Goal: Task Accomplishment & Management: Manage account settings

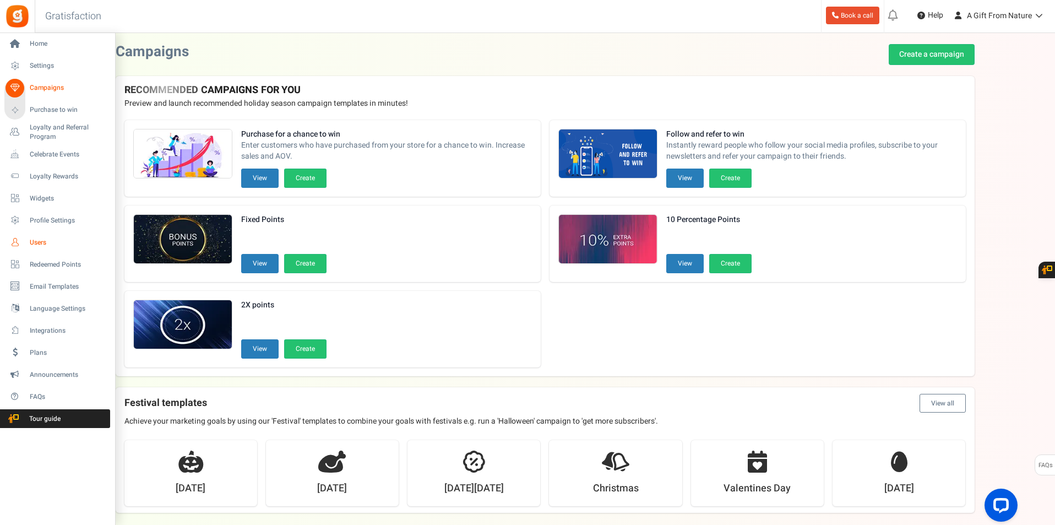
click at [44, 241] on span "Users" at bounding box center [68, 242] width 77 height 9
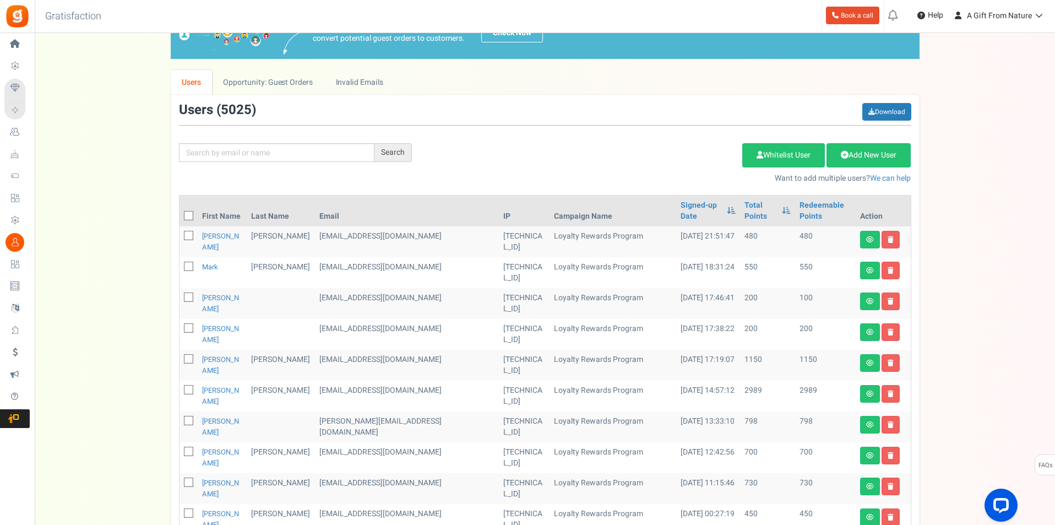
scroll to position [55, 0]
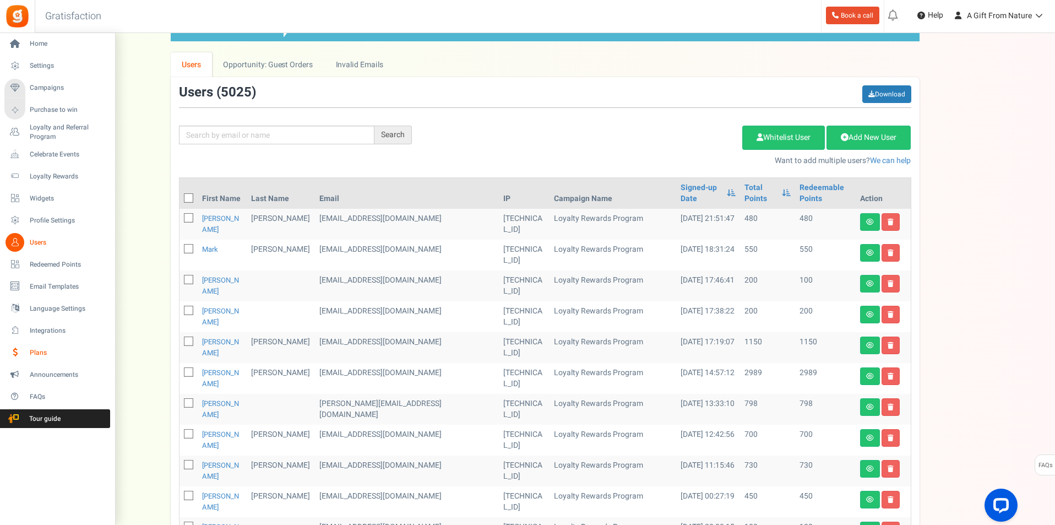
click at [38, 356] on span "Plans" at bounding box center [68, 352] width 77 height 9
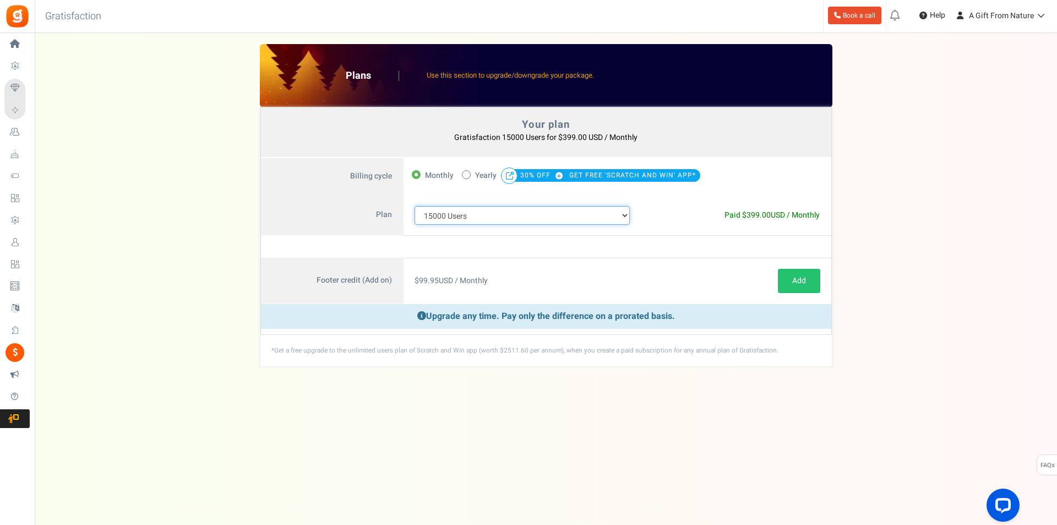
click at [499, 215] on select "100 Users 200 Users 500 Users 1000 Users 2000 Users 3000 Users 4000 Users 5000 …" at bounding box center [523, 215] width 216 height 19
click at [161, 215] on div "Your plan - Gratisfaction 15000 Users : $399.00 USD / Monthly Coupon [[]] Plans…" at bounding box center [546, 205] width 1000 height 323
click at [517, 216] on select "100 Users 200 Users 500 Users 1000 Users 2000 Users 3000 Users 4000 Users 5000 …" at bounding box center [523, 215] width 216 height 19
click at [0, 0] on span "Users" at bounding box center [0, 0] width 0 height 0
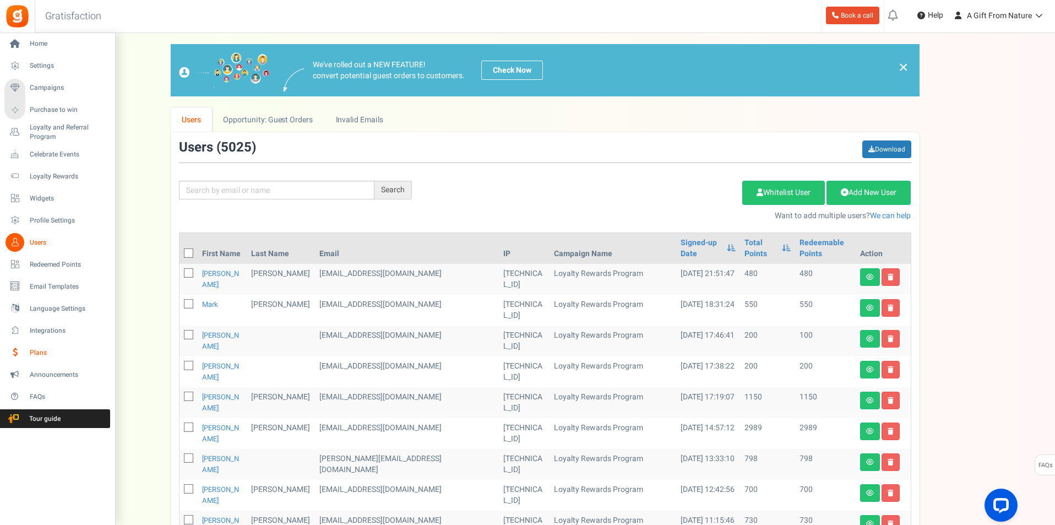
click at [32, 353] on span "Plans" at bounding box center [68, 352] width 77 height 9
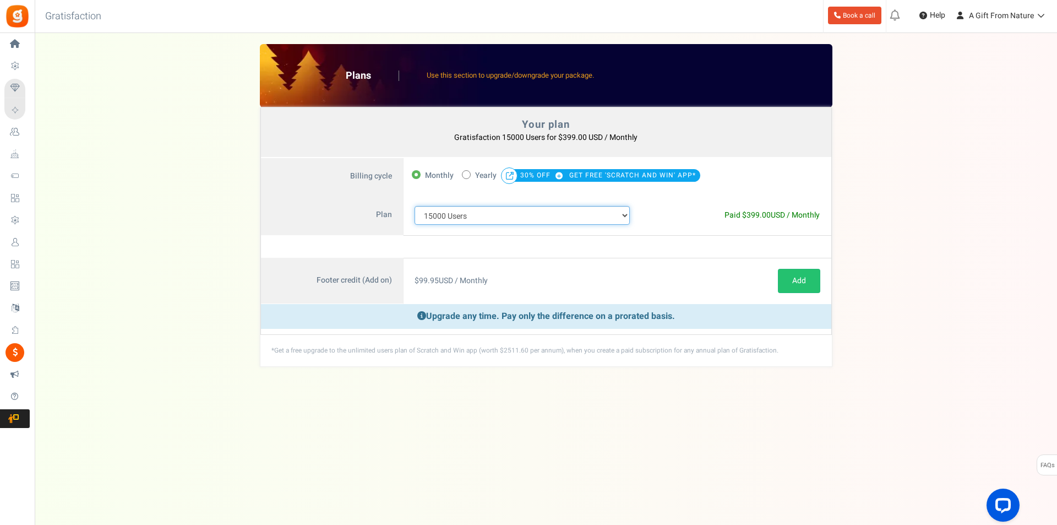
click at [458, 219] on select "100 Users 200 Users 500 Users 1000 Users 2000 Users 3000 Users 4000 Users 5000 …" at bounding box center [523, 215] width 216 height 19
click at [459, 219] on select "100 Users 200 Users 500 Users 1000 Users 2000 Users 3000 Users 4000 Users 5000 …" at bounding box center [523, 215] width 216 height 19
click at [523, 227] on div "100 Users 200 Users 500 Users 1000 Users 2000 Users 3000 Users 4000 Users 5000 …" at bounding box center [523, 215] width 238 height 41
click at [529, 213] on select "100 Users 200 Users 500 Users 1000 Users 2000 Users 3000 Users 4000 Users 5000 …" at bounding box center [523, 215] width 216 height 19
click at [415, 206] on select "100 Users 200 Users 500 Users 1000 Users 2000 Users 3000 Users 4000 Users 5000 …" at bounding box center [523, 215] width 216 height 19
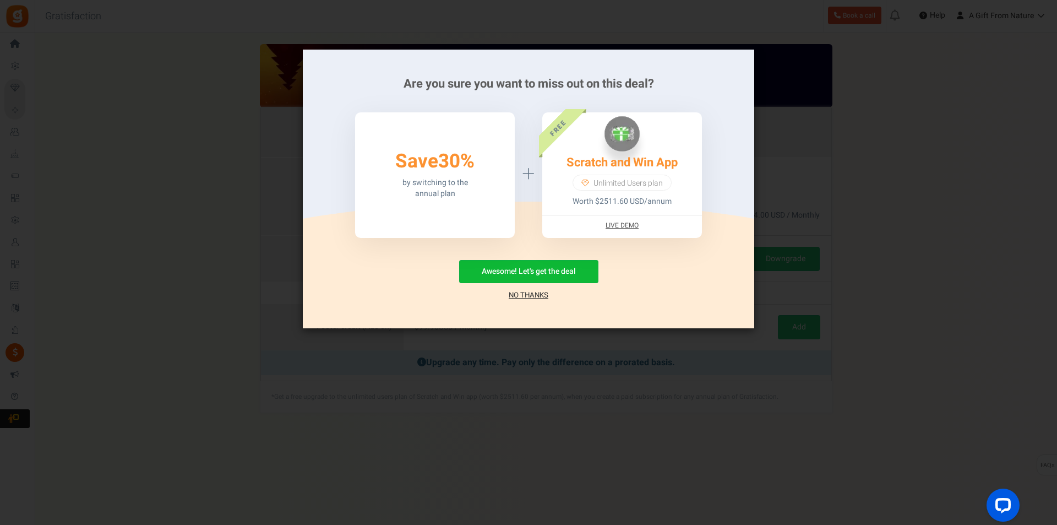
drag, startPoint x: 539, startPoint y: 303, endPoint x: 541, endPoint y: 296, distance: 7.0
click at [540, 303] on div "Are you sure you want to miss out on this deal? 50% Save 30% by switching to th…" at bounding box center [528, 189] width 451 height 279
click at [542, 294] on link "No Thanks" at bounding box center [529, 295] width 40 height 11
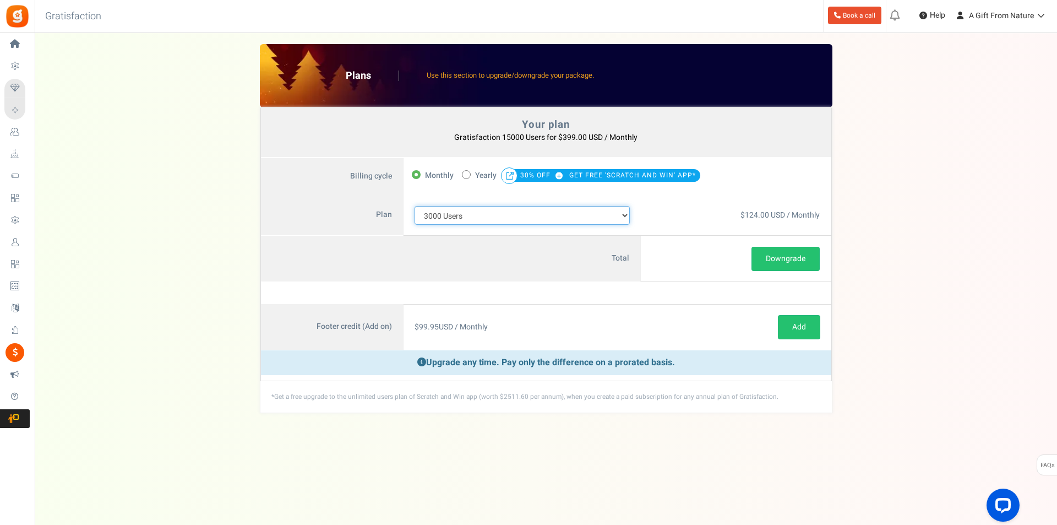
click at [479, 211] on select "100 Users 200 Users 500 Users 1000 Users 2000 Users 3000 Users 4000 Users 5000 …" at bounding box center [523, 215] width 216 height 19
click at [415, 206] on select "100 Users 200 Users 500 Users 1000 Users 2000 Users 3000 Users 4000 Users 5000 …" at bounding box center [523, 215] width 216 height 19
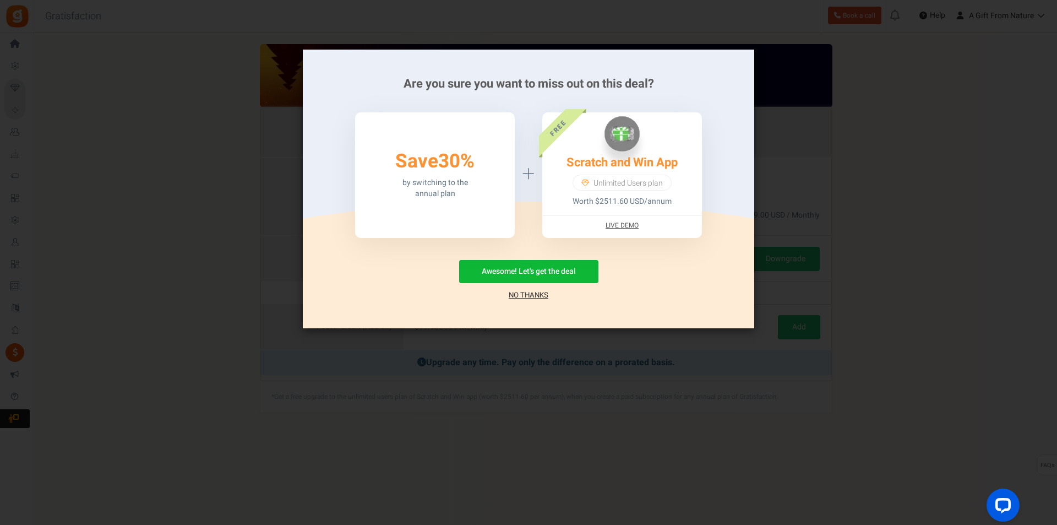
click at [531, 291] on link "No Thanks" at bounding box center [529, 295] width 40 height 11
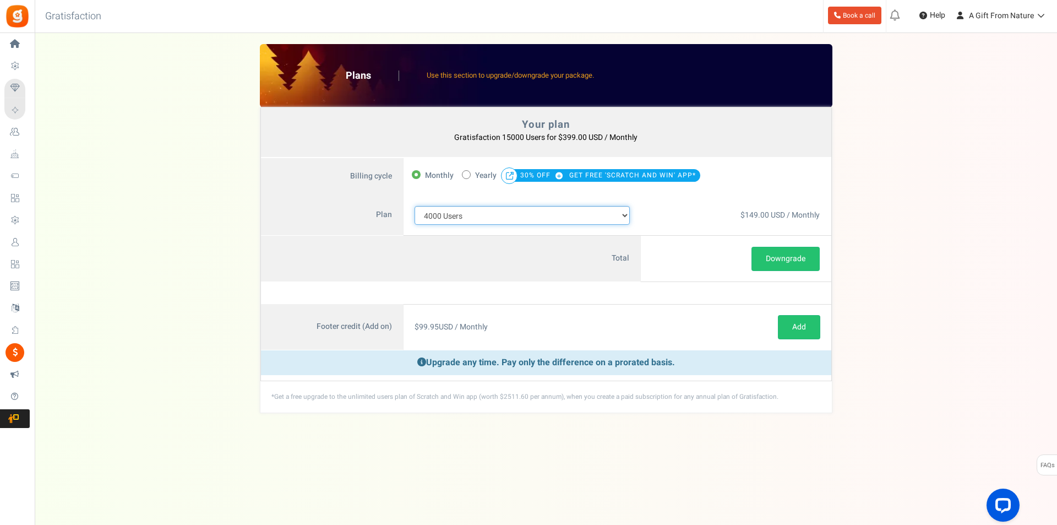
click at [489, 216] on select "100 Users 200 Users 500 Users 1000 Users 2000 Users 3000 Users 4000 Users 5000 …" at bounding box center [523, 215] width 216 height 19
select select "713"
click at [415, 206] on select "100 Users 200 Users 500 Users 1000 Users 2000 Users 3000 Users 4000 Users 5000 …" at bounding box center [523, 215] width 216 height 19
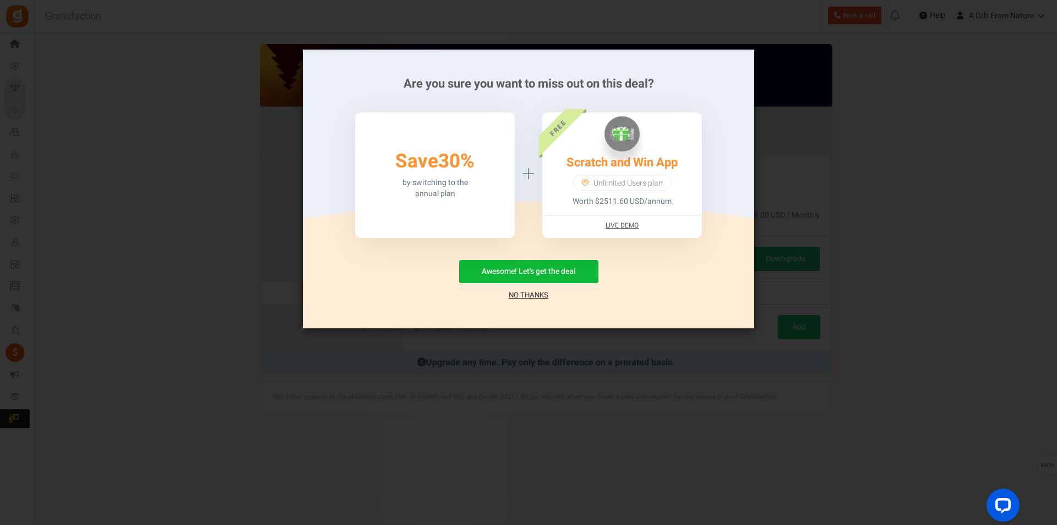
click at [527, 298] on link "No Thanks" at bounding box center [529, 295] width 40 height 11
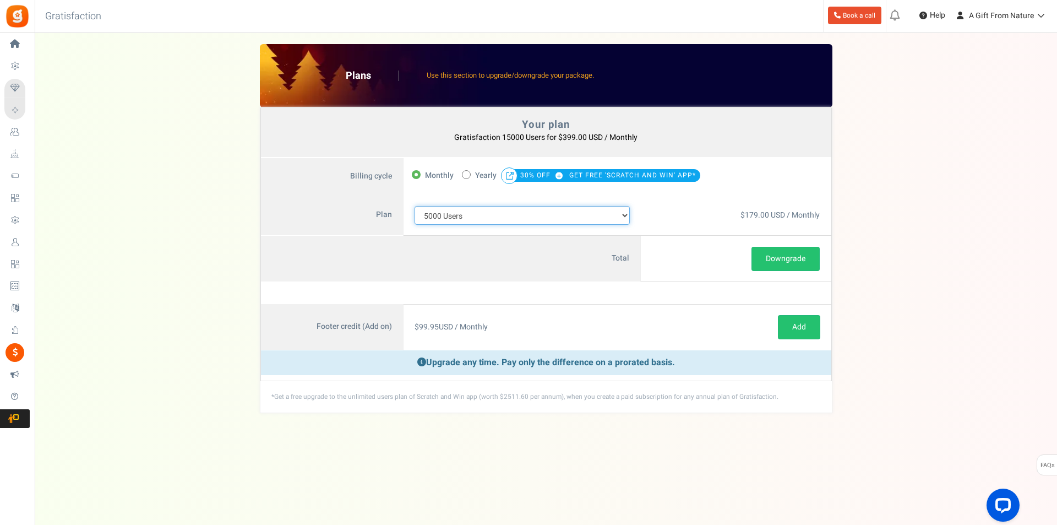
click at [513, 219] on select "100 Users 200 Users 500 Users 1000 Users 2000 Users 3000 Users 4000 Users 5000 …" at bounding box center [523, 215] width 216 height 19
